Goal: Subscribe to service/newsletter

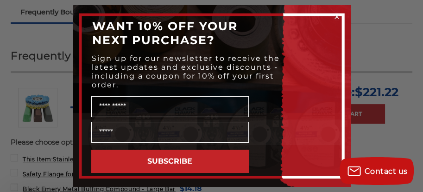
scroll to position [369, 0]
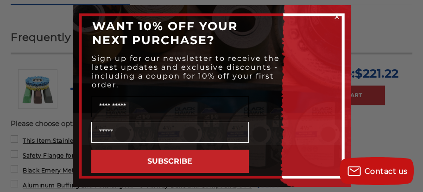
click at [208, 106] on input "Name" at bounding box center [170, 106] width 158 height 21
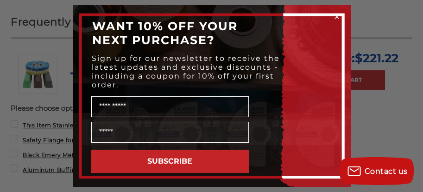
scroll to position [388, 0]
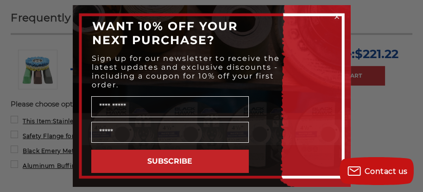
click at [219, 83] on p "Sign up for our newsletter to receive the latest updates and exclusive discount…" at bounding box center [189, 71] width 194 height 35
click at [218, 82] on p "Sign up for our newsletter to receive the latest updates and exclusive discount…" at bounding box center [189, 71] width 194 height 35
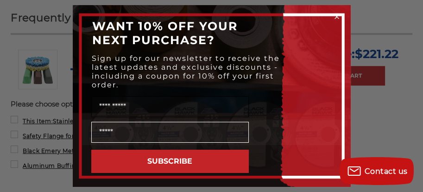
click at [187, 100] on input "Name" at bounding box center [170, 106] width 158 height 21
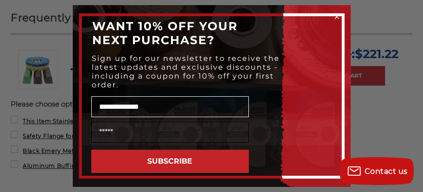
type input "**********"
click at [151, 134] on input "Email" at bounding box center [170, 132] width 158 height 21
type input "**********"
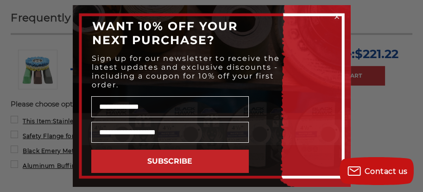
click at [192, 157] on button "SUBSCRIBE" at bounding box center [170, 160] width 158 height 23
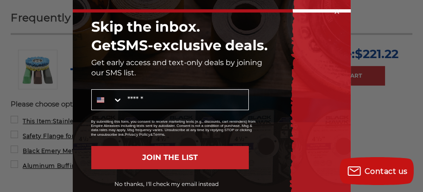
click at [335, 11] on icon "Close dialog" at bounding box center [337, 12] width 4 height 4
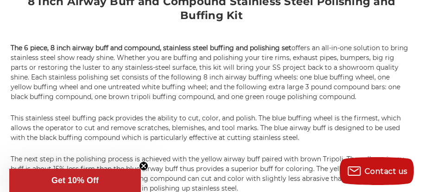
scroll to position [628, 0]
